Goal: Find specific page/section: Find specific page/section

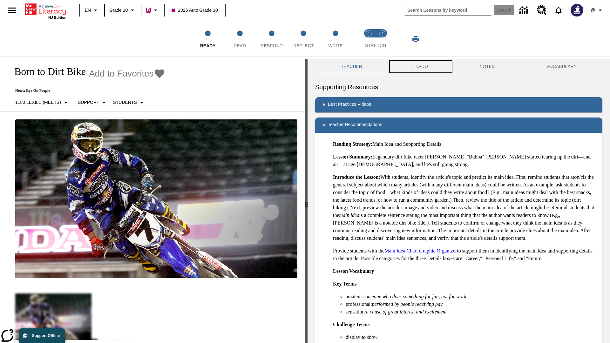
click at [421, 67] on button "TO-DO" at bounding box center [421, 66] width 66 height 15
